Goal: Information Seeking & Learning: Check status

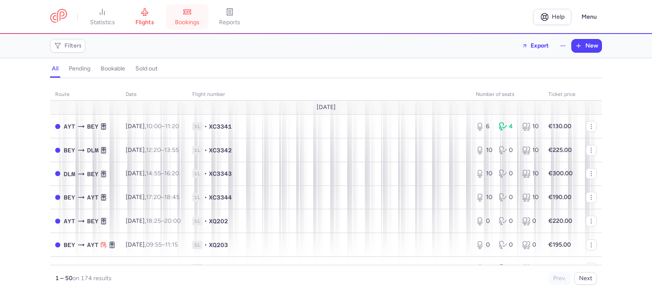
click at [189, 23] on span "bookings" at bounding box center [187, 23] width 25 height 8
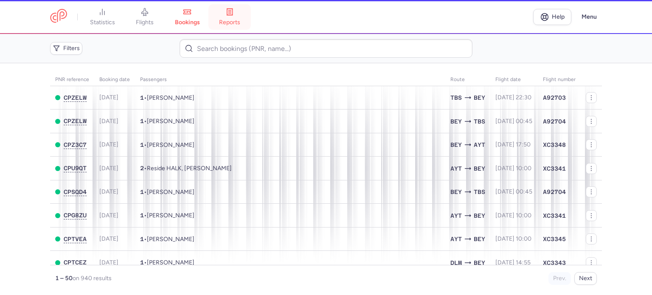
click at [233, 17] on link "reports" at bounding box center [229, 17] width 42 height 19
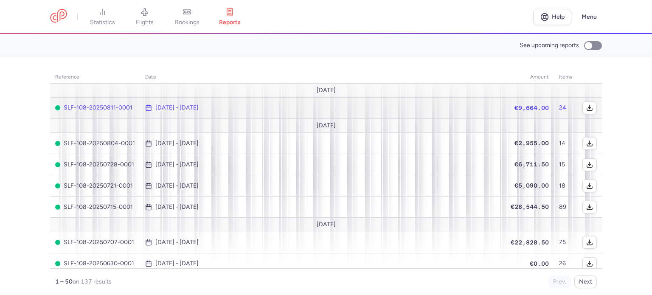
click at [307, 109] on span "[DATE] - [DATE]" at bounding box center [322, 107] width 355 height 7
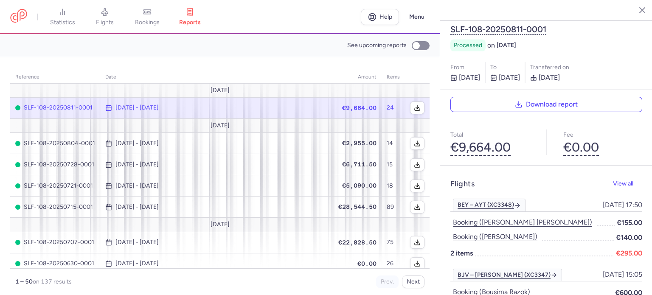
click at [630, 11] on button "button" at bounding box center [635, 9] width 13 height 13
